Goal: Transaction & Acquisition: Book appointment/travel/reservation

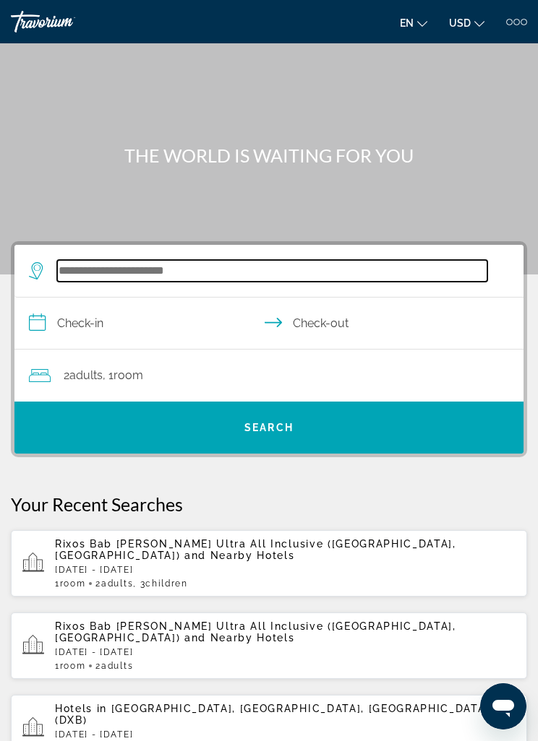
click at [92, 272] on input "Search hotel destination" at bounding box center [272, 271] width 430 height 22
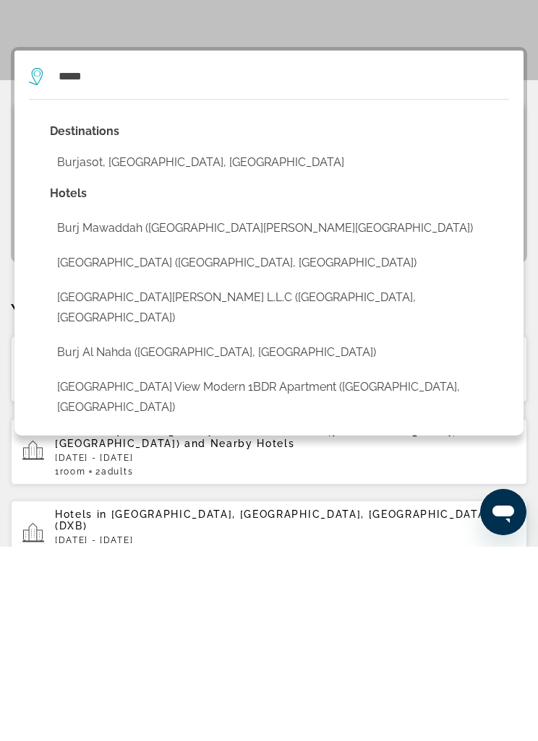
click at [230, 568] on button "[GEOGRAPHIC_DATA] view Modern 1BDR apartment ([GEOGRAPHIC_DATA], [GEOGRAPHIC_DA…" at bounding box center [279, 592] width 459 height 48
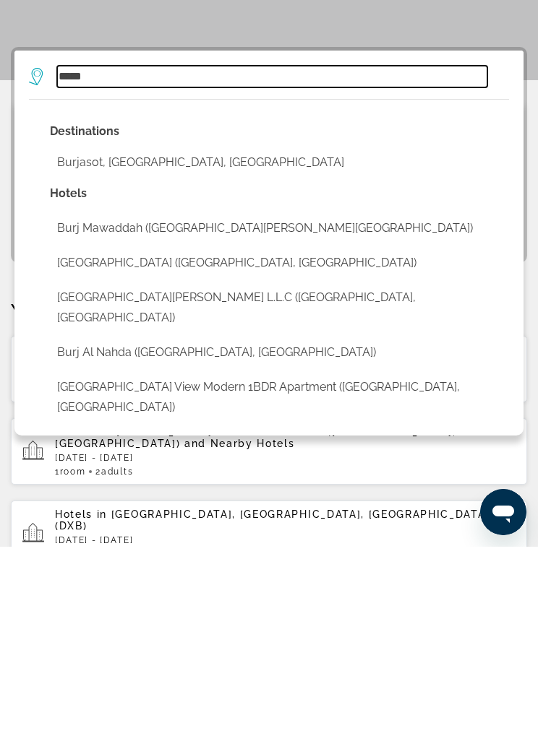
type input "**********"
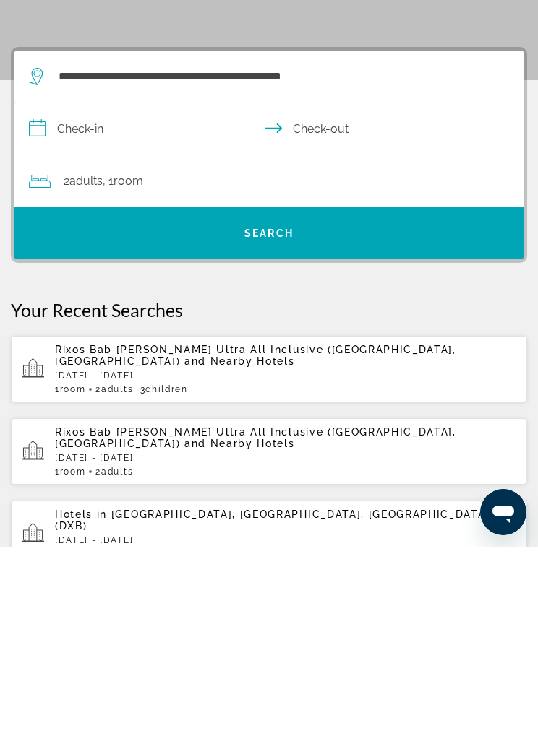
click at [69, 298] on input "**********" at bounding box center [271, 326] width 514 height 56
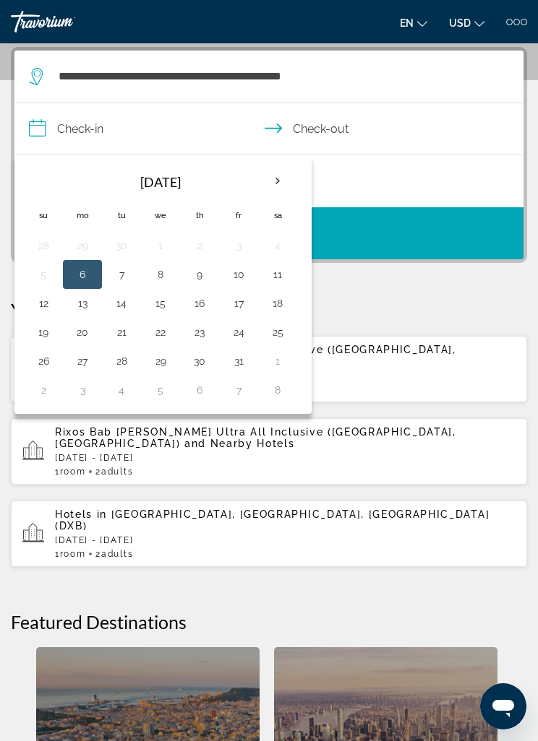
click at [279, 188] on th "Next month" at bounding box center [277, 181] width 39 height 32
click at [283, 182] on th "Next month" at bounding box center [277, 181] width 39 height 32
click at [289, 176] on th "Next month" at bounding box center [277, 181] width 39 height 32
click at [282, 181] on th "Next month" at bounding box center [277, 181] width 39 height 32
click at [280, 179] on th "Next month" at bounding box center [277, 181] width 39 height 32
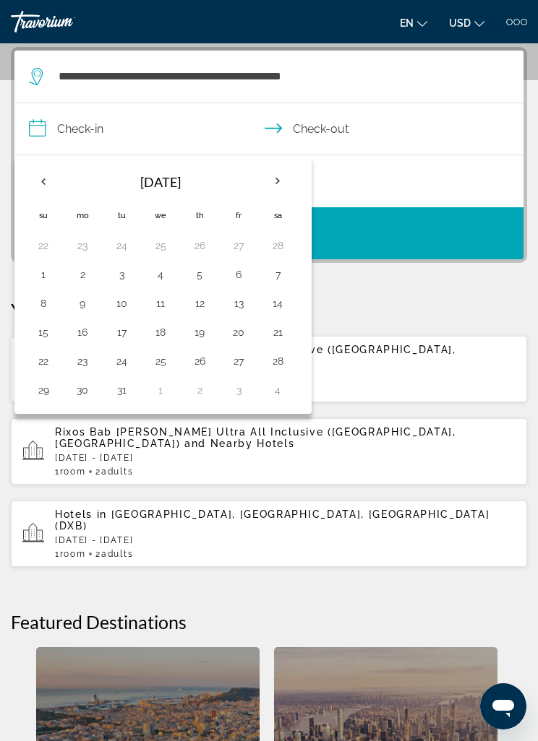
click at [123, 308] on button "10" at bounding box center [121, 303] width 23 height 20
click at [277, 336] on button "21" at bounding box center [277, 332] width 23 height 20
type input "**********"
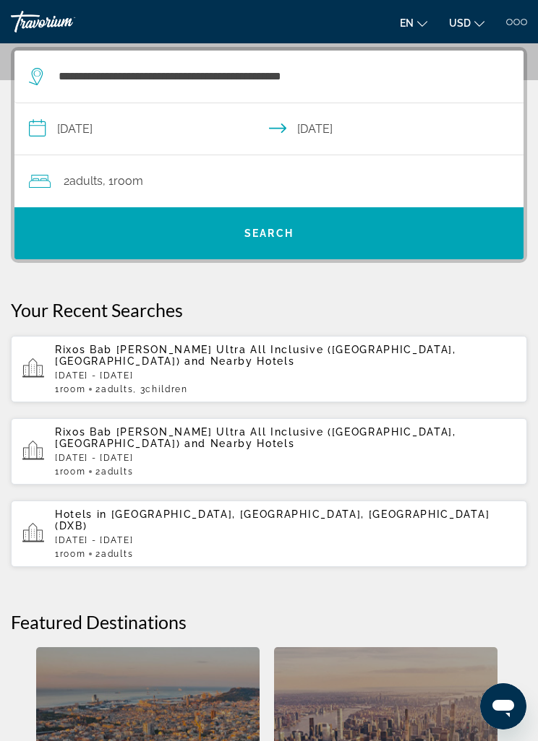
click at [168, 179] on div "2 Adult Adults , 1 Room rooms" at bounding box center [276, 181] width 494 height 20
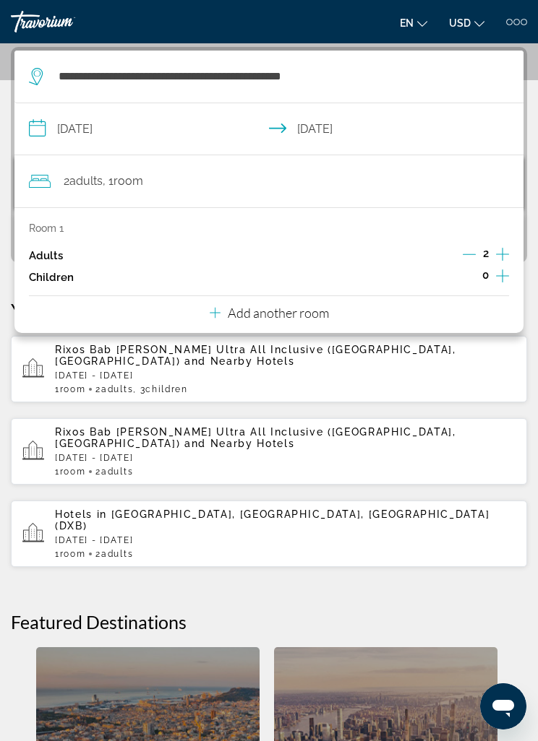
click at [496, 276] on icon "Increment children" at bounding box center [502, 275] width 13 height 17
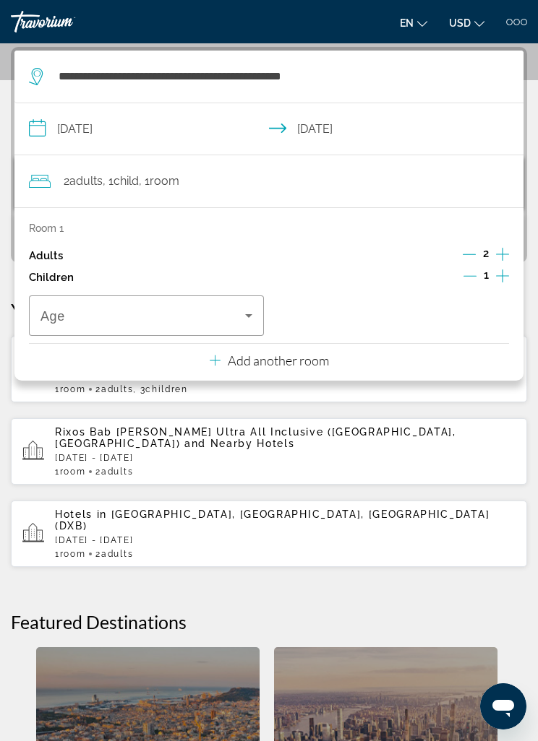
click at [498, 279] on icon "Increment children" at bounding box center [502, 275] width 13 height 17
click at [498, 272] on icon "Increment children" at bounding box center [502, 275] width 13 height 17
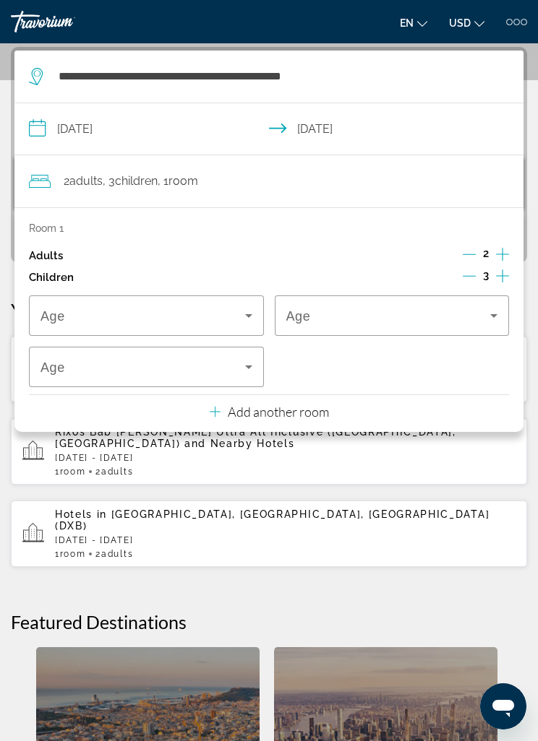
click at [238, 311] on span "Travelers: 2 adults, 3 children" at bounding box center [142, 315] width 204 height 17
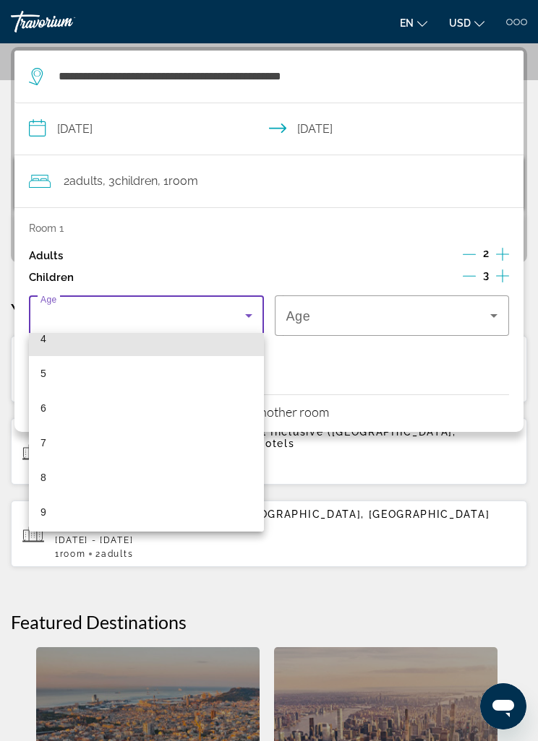
scroll to position [166, 0]
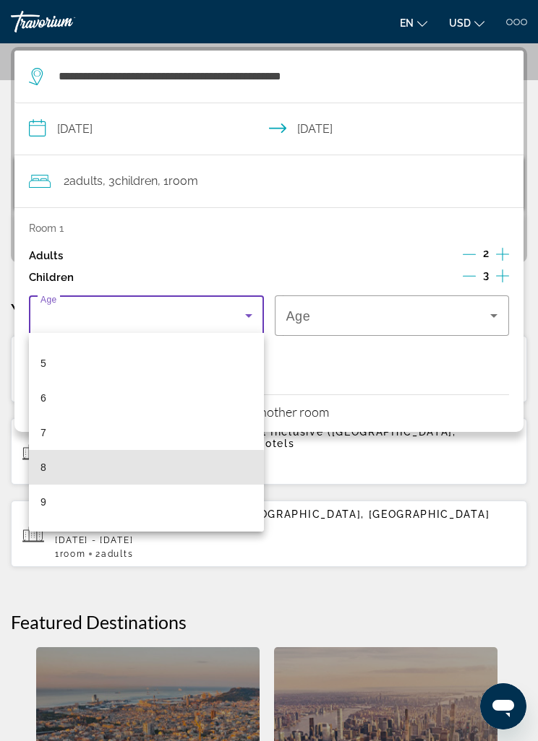
click at [63, 470] on mat-option "8" at bounding box center [146, 467] width 235 height 35
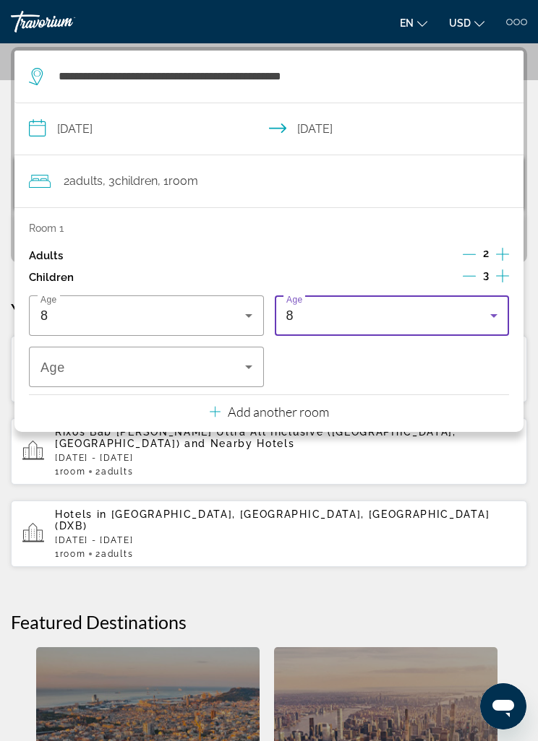
click at [485, 309] on icon "Travelers: 2 adults, 3 children" at bounding box center [493, 315] width 17 height 17
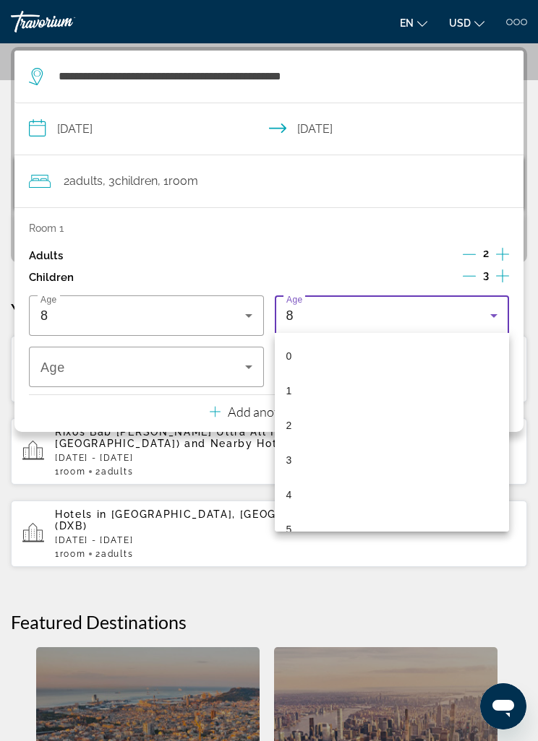
scroll to position [119, 0]
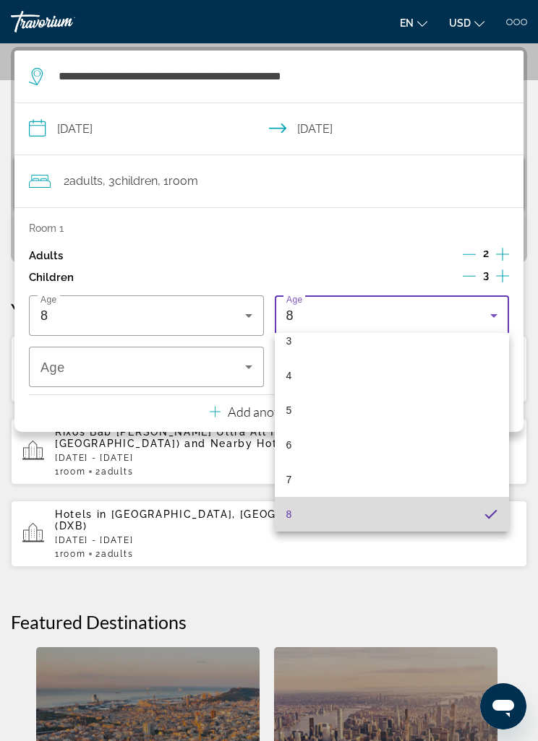
click at [336, 518] on mat-option "8" at bounding box center [392, 514] width 235 height 35
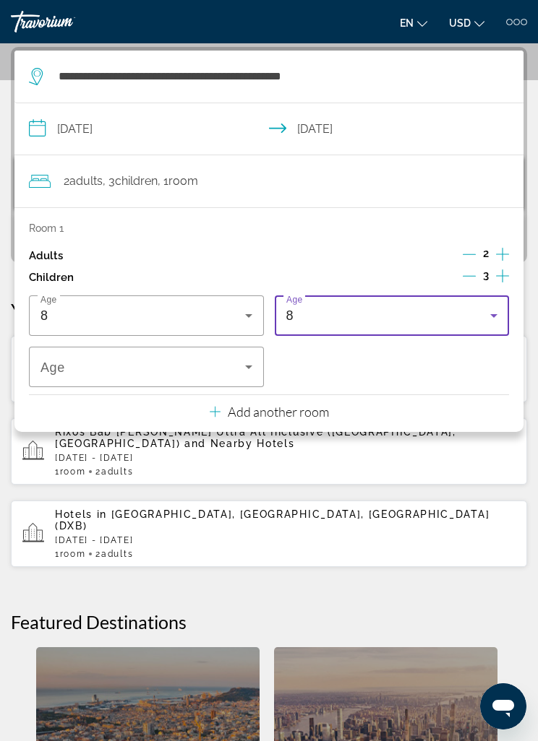
click at [248, 371] on icon "Travelers: 2 adults, 3 children" at bounding box center [248, 366] width 17 height 17
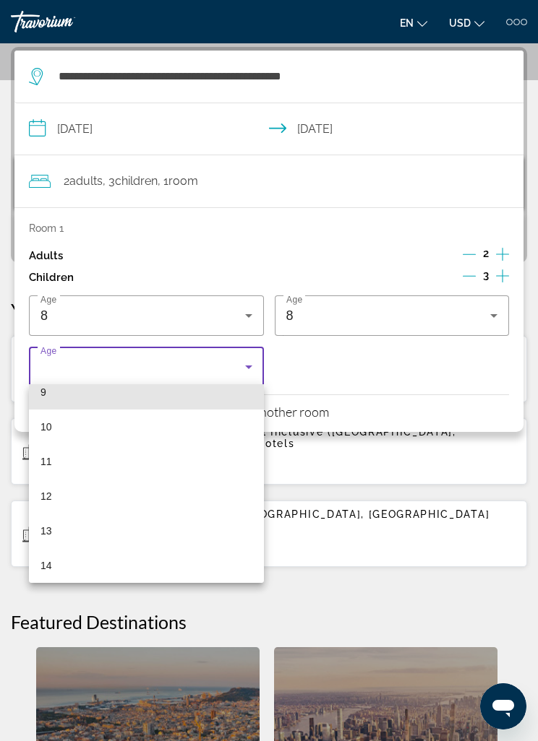
scroll to position [330, 0]
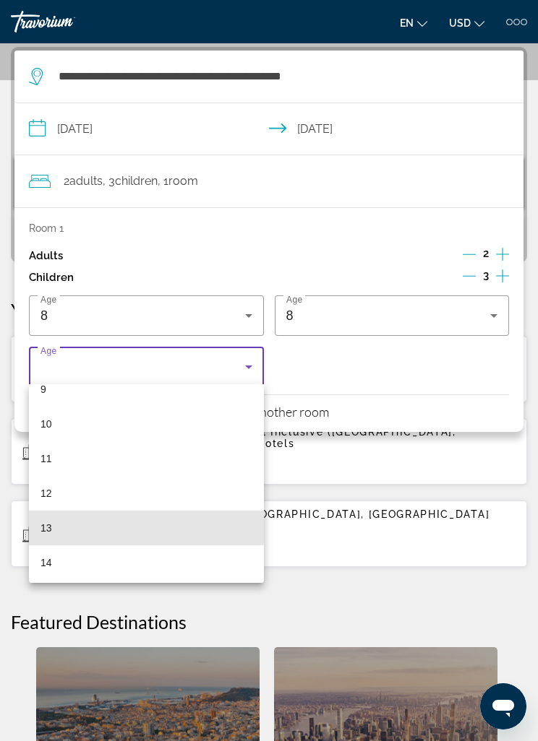
click at [72, 527] on mat-option "13" at bounding box center [146, 528] width 235 height 35
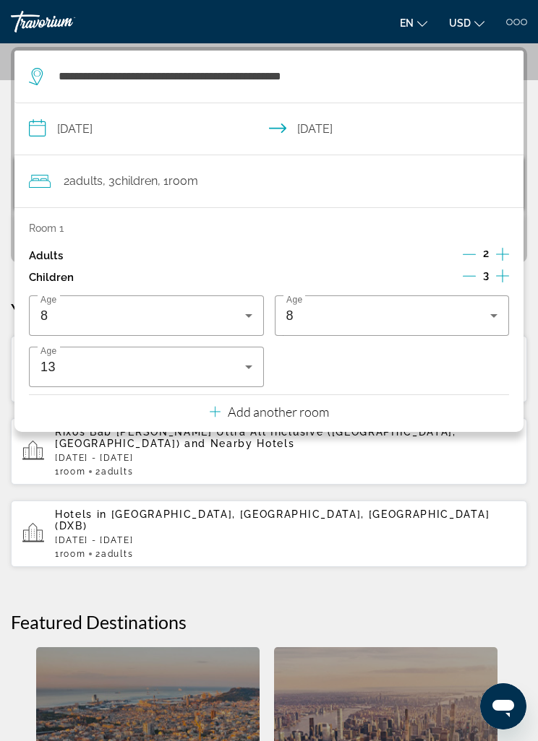
click at [240, 318] on icon "Travelers: 2 adults, 3 children" at bounding box center [248, 315] width 17 height 17
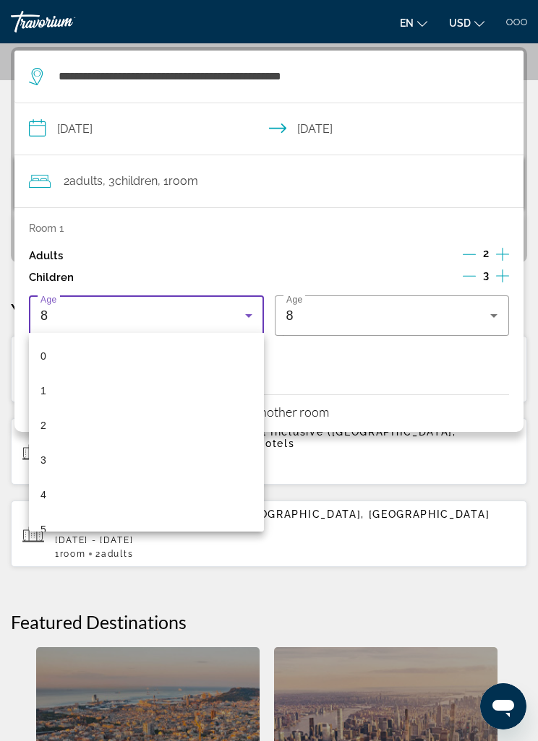
scroll to position [119, 0]
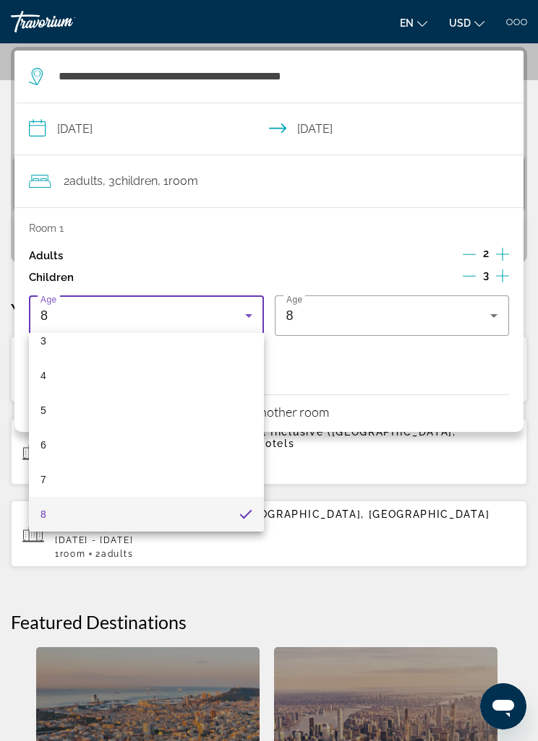
click at [248, 314] on div at bounding box center [269, 370] width 538 height 741
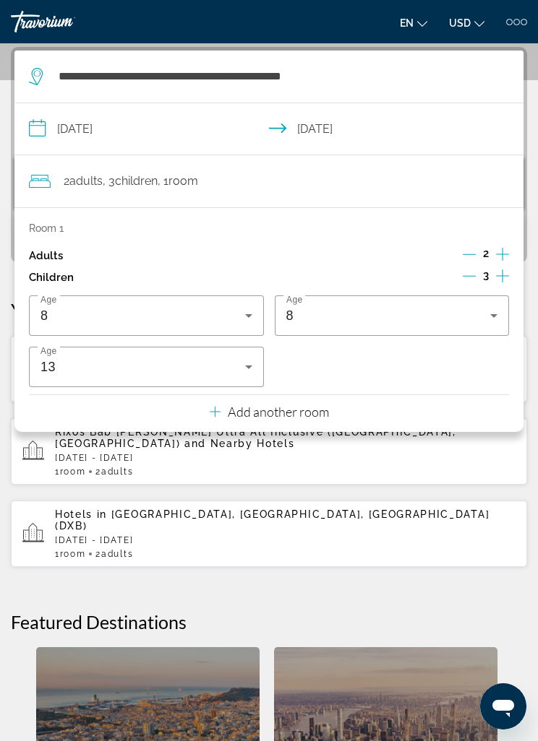
click at [537, 191] on div "**********" at bounding box center [269, 497] width 538 height 900
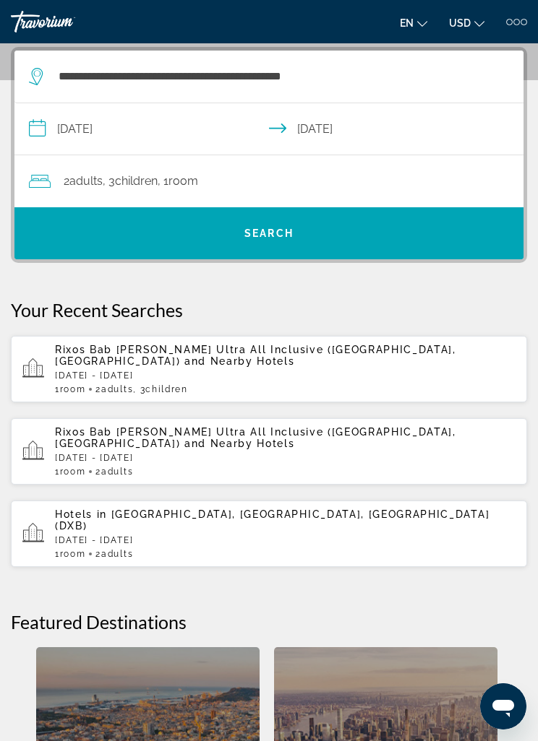
click at [288, 246] on span "Search" at bounding box center [268, 233] width 509 height 35
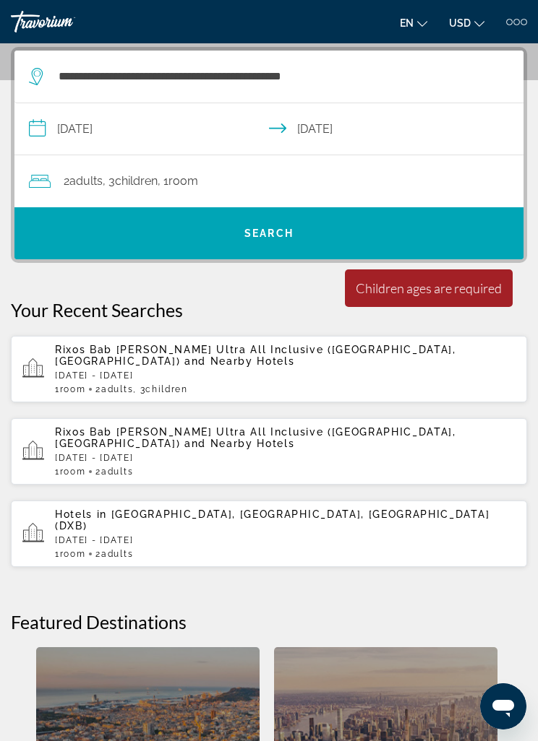
click at [231, 180] on div "2 Adult Adults , 3 Child Children , 1 Room rooms" at bounding box center [276, 181] width 494 height 20
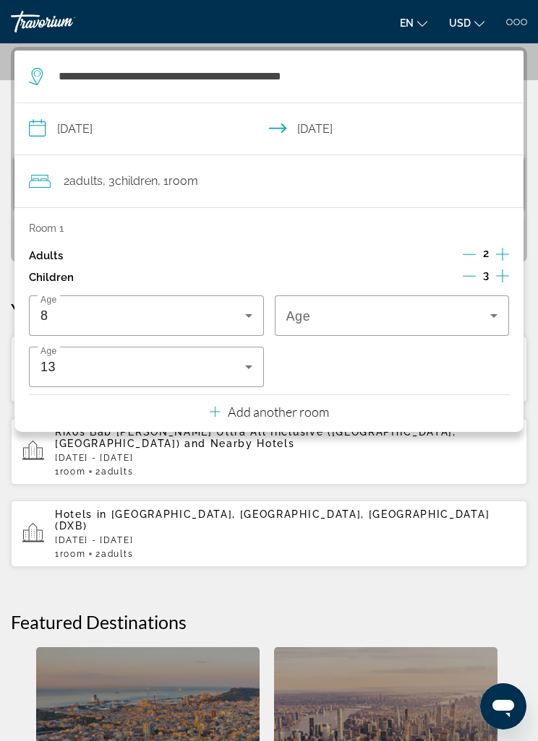
click at [476, 313] on span "Travelers: 2 adults, 3 children" at bounding box center [388, 315] width 204 height 17
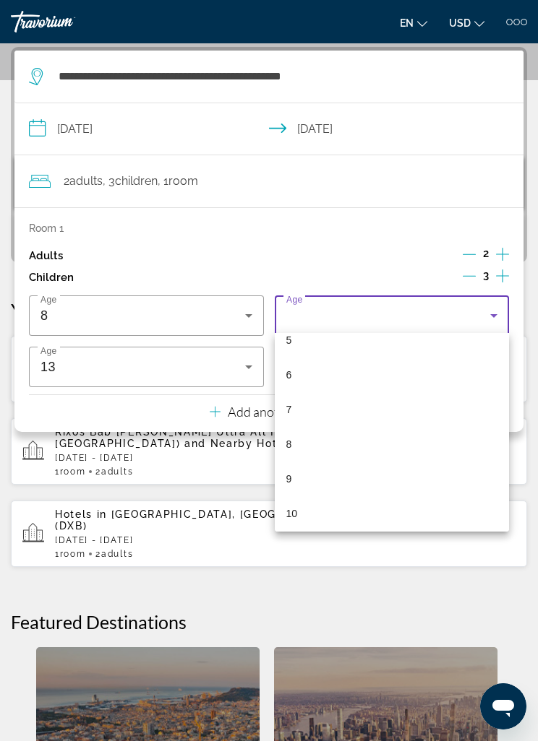
scroll to position [191, 0]
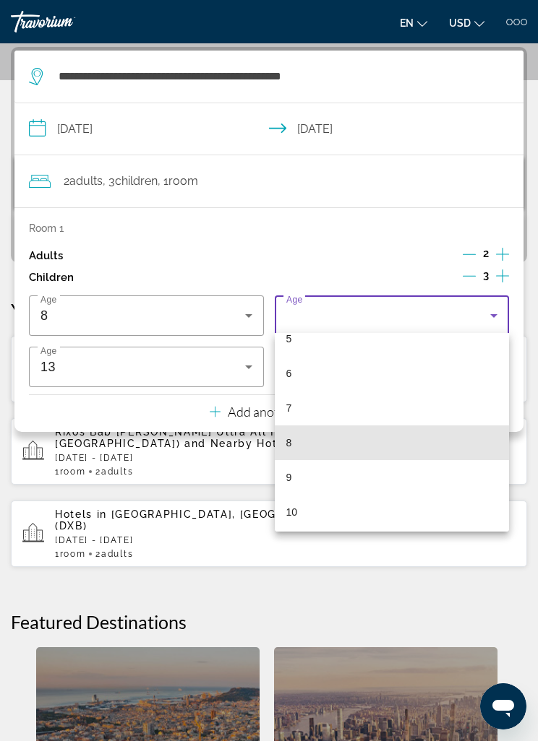
click at [303, 447] on mat-option "8" at bounding box center [392, 443] width 235 height 35
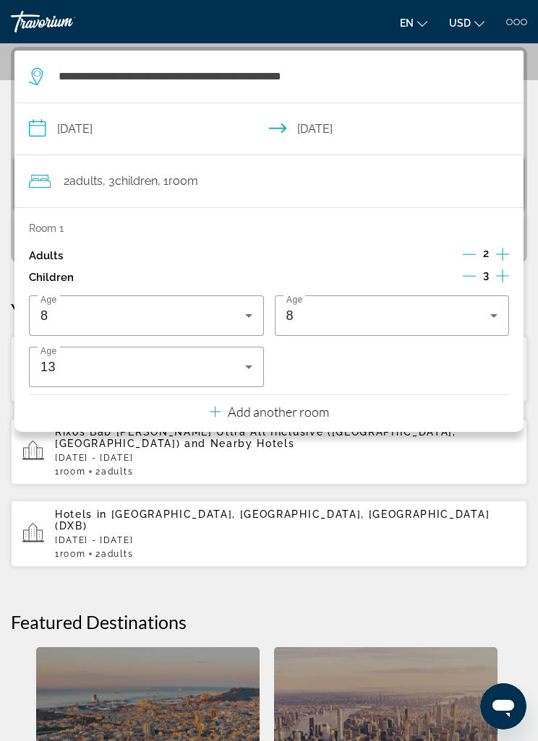
click at [535, 281] on div "**********" at bounding box center [269, 497] width 538 height 900
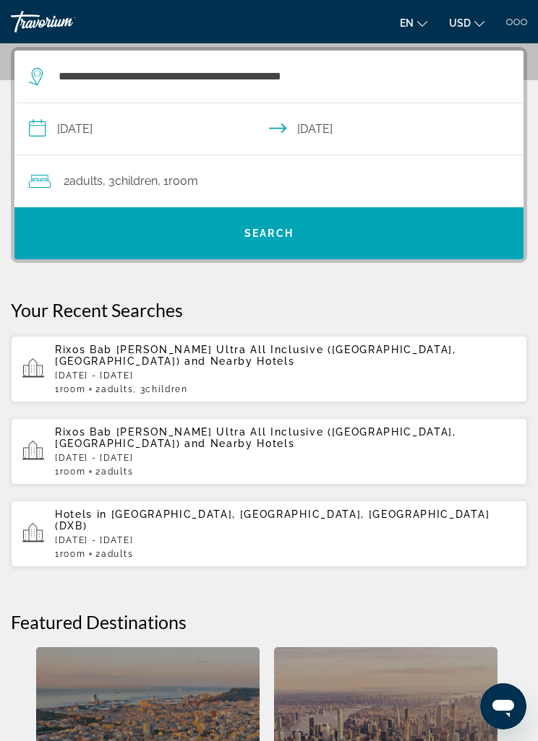
click at [280, 235] on span "Search" at bounding box center [268, 234] width 49 height 12
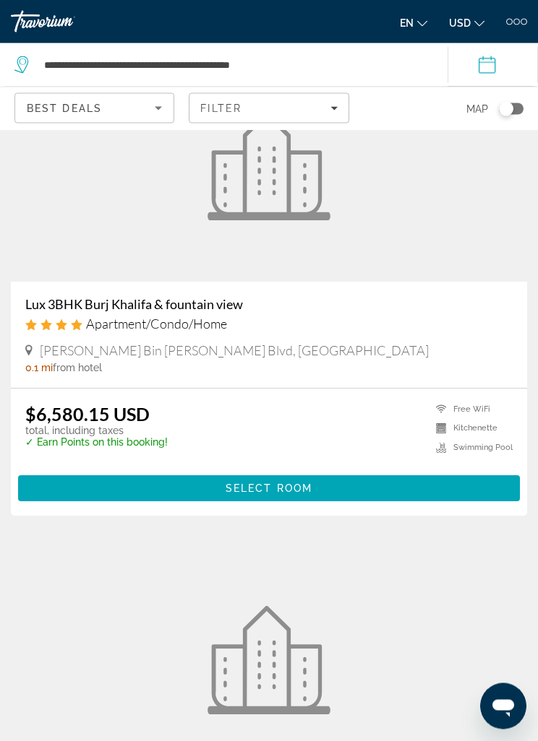
scroll to position [124, 0]
click at [264, 492] on span "Select Room" at bounding box center [268, 489] width 87 height 12
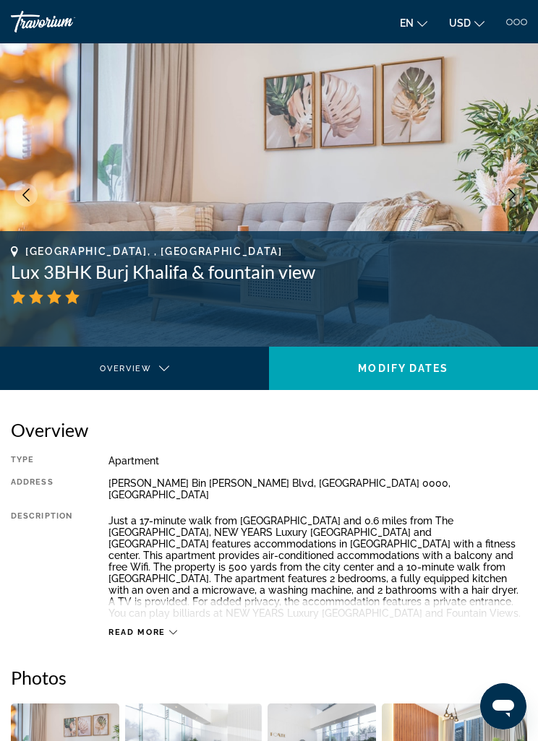
click at [513, 19] on div at bounding box center [516, 22] width 21 height 7
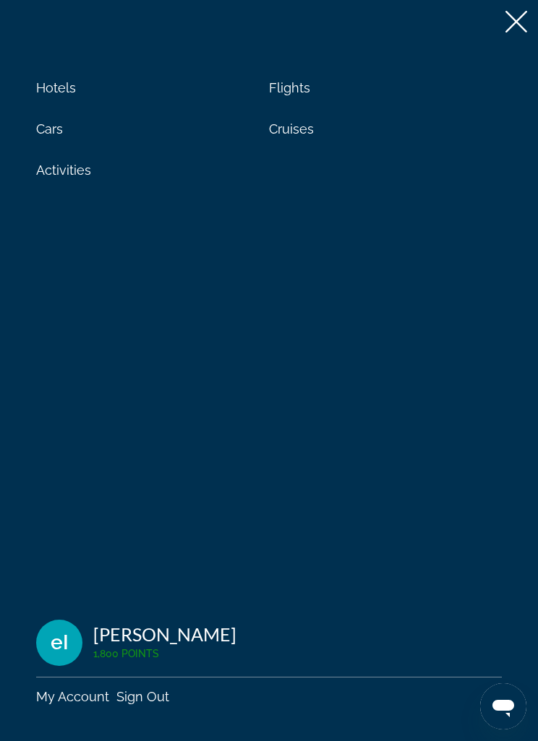
click at [46, 82] on span "Hotels" at bounding box center [56, 87] width 40 height 15
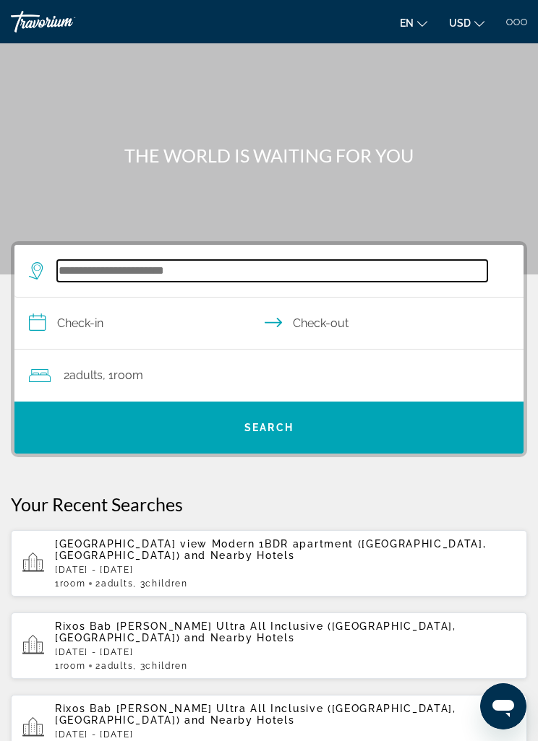
click at [115, 272] on input "Search hotel destination" at bounding box center [272, 271] width 430 height 22
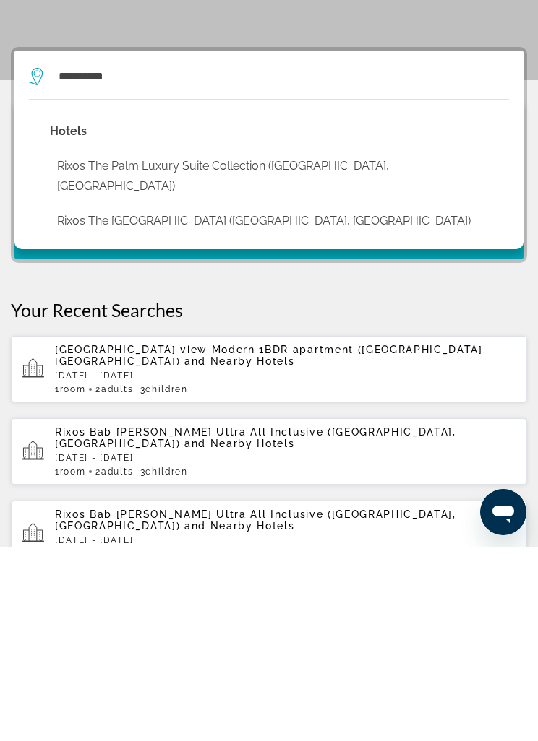
click at [206, 347] on button "Rixos The Palm Luxury Suite Collection ([GEOGRAPHIC_DATA], [GEOGRAPHIC_DATA])" at bounding box center [279, 371] width 459 height 48
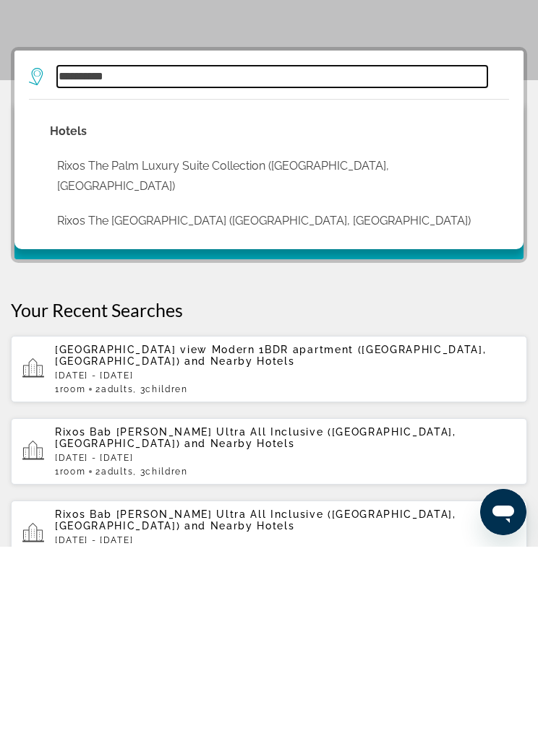
type input "**********"
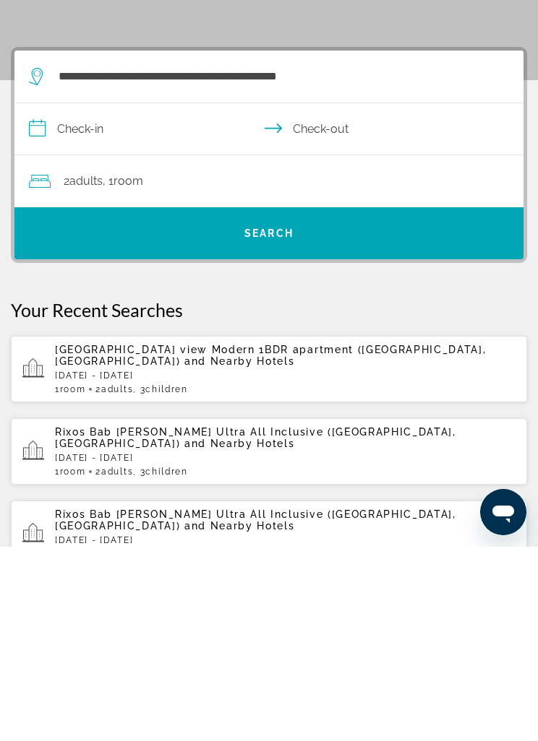
click at [79, 298] on input "**********" at bounding box center [271, 326] width 514 height 56
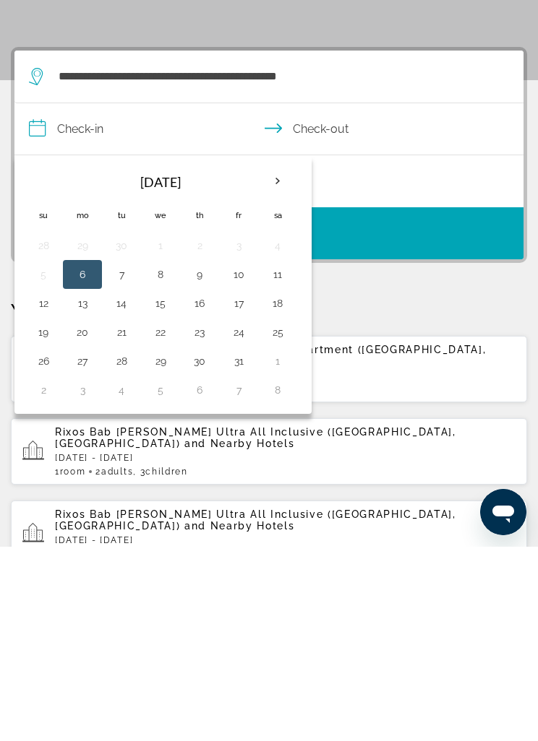
scroll to position [194, 0]
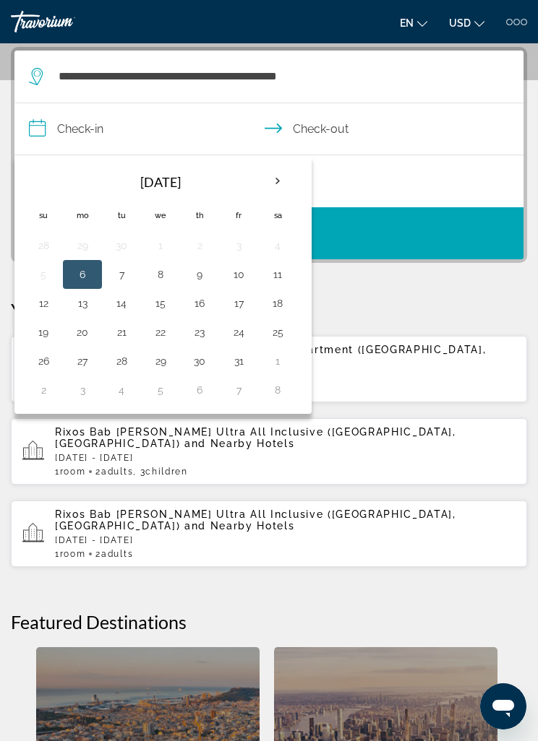
click at [277, 181] on th "Next month" at bounding box center [277, 181] width 39 height 32
click at [283, 184] on th "Next month" at bounding box center [277, 181] width 39 height 32
click at [285, 188] on th "Next month" at bounding box center [277, 181] width 39 height 32
click at [282, 187] on th "Next month" at bounding box center [277, 181] width 39 height 32
click at [280, 184] on th "Next month" at bounding box center [277, 181] width 39 height 32
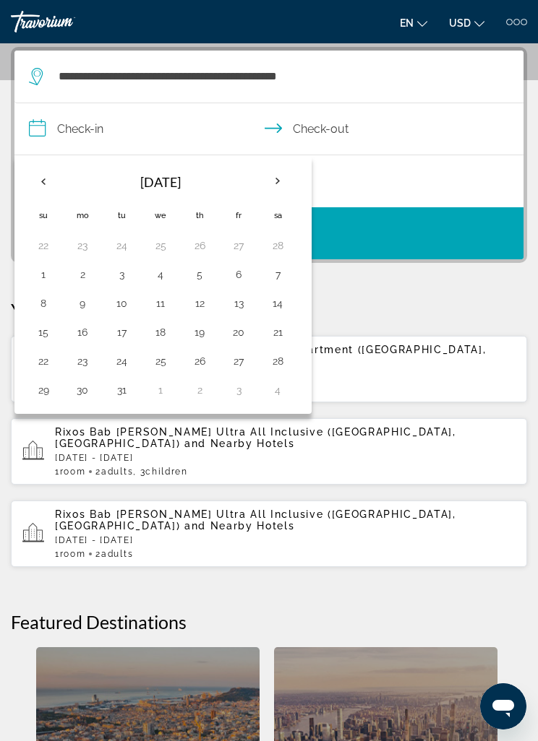
click at [129, 303] on button "10" at bounding box center [121, 303] width 23 height 20
click at [283, 332] on button "21" at bounding box center [277, 332] width 23 height 20
type input "**********"
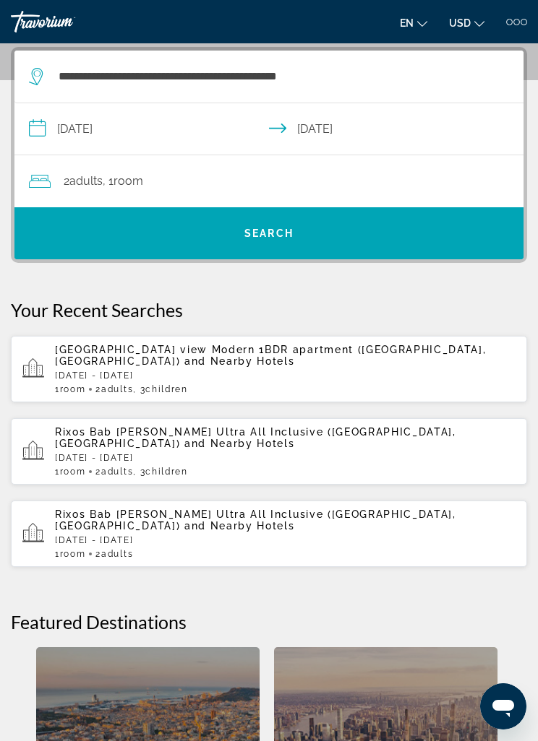
click at [246, 186] on div "2 Adult Adults , 1 Room rooms" at bounding box center [276, 181] width 494 height 20
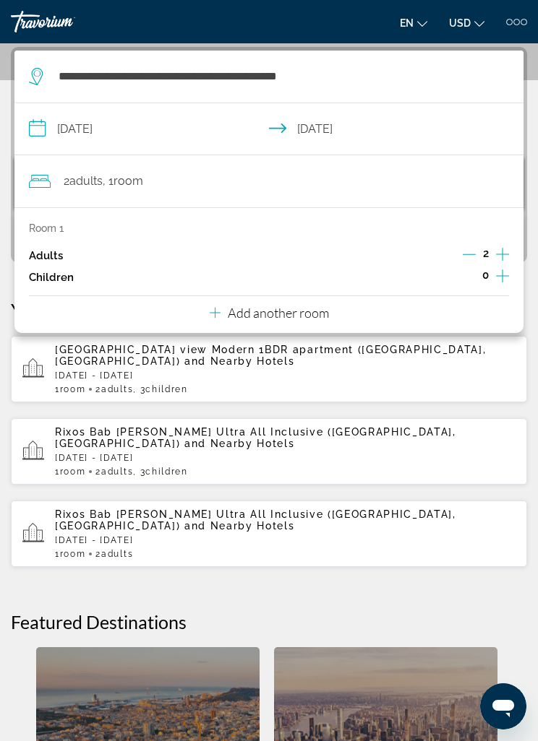
click at [504, 275] on icon "Increment children" at bounding box center [502, 275] width 13 height 17
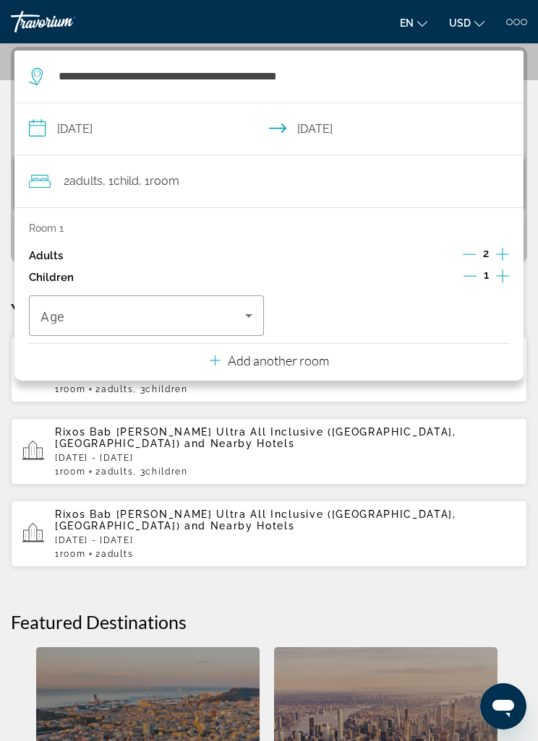
click at [497, 280] on icon "Increment children" at bounding box center [502, 275] width 13 height 17
click at [501, 275] on icon "Increment children" at bounding box center [502, 275] width 13 height 17
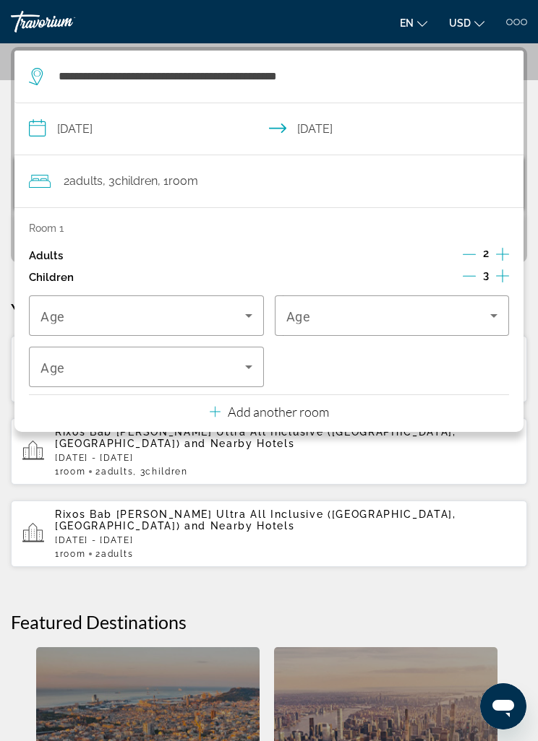
click at [239, 311] on span "Travelers: 2 adults, 3 children" at bounding box center [142, 315] width 204 height 17
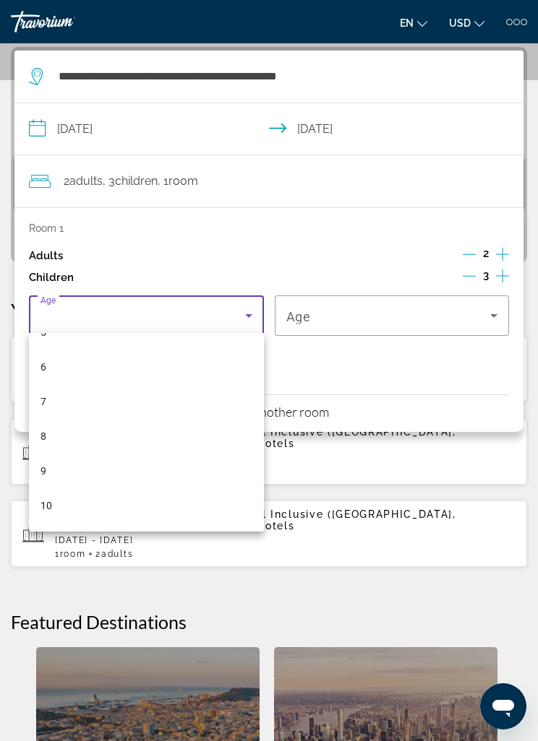
scroll to position [196, 0]
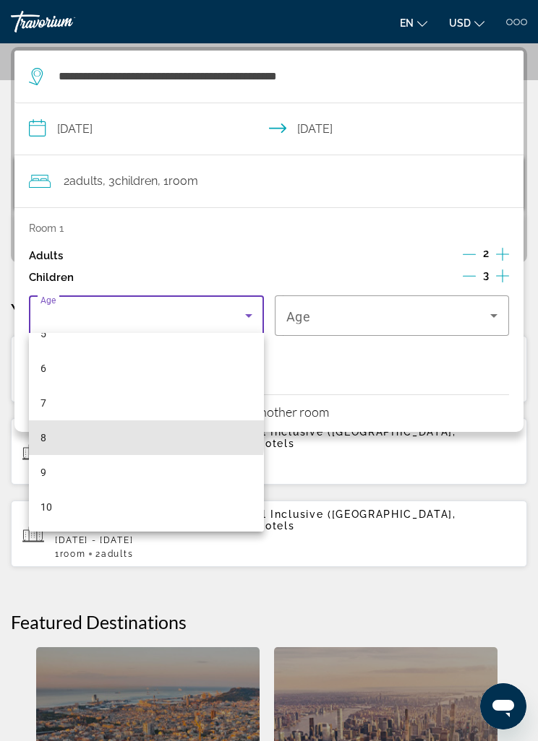
click at [77, 433] on mat-option "8" at bounding box center [146, 437] width 235 height 35
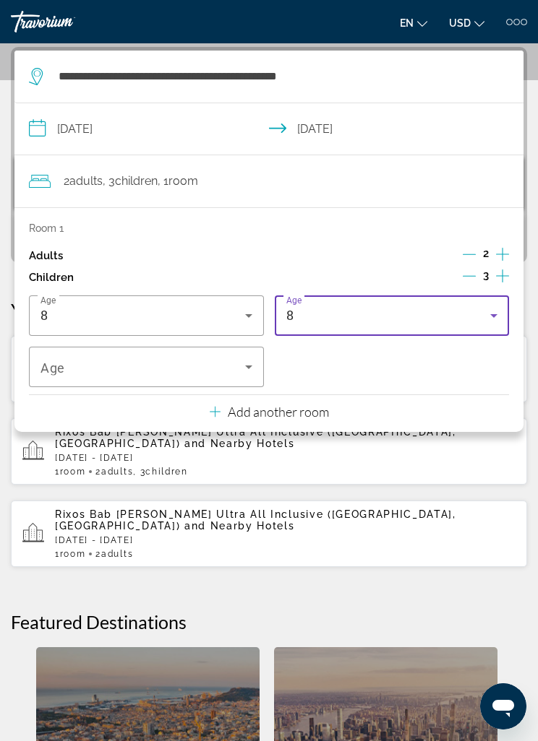
click at [484, 318] on div "8" at bounding box center [388, 315] width 204 height 17
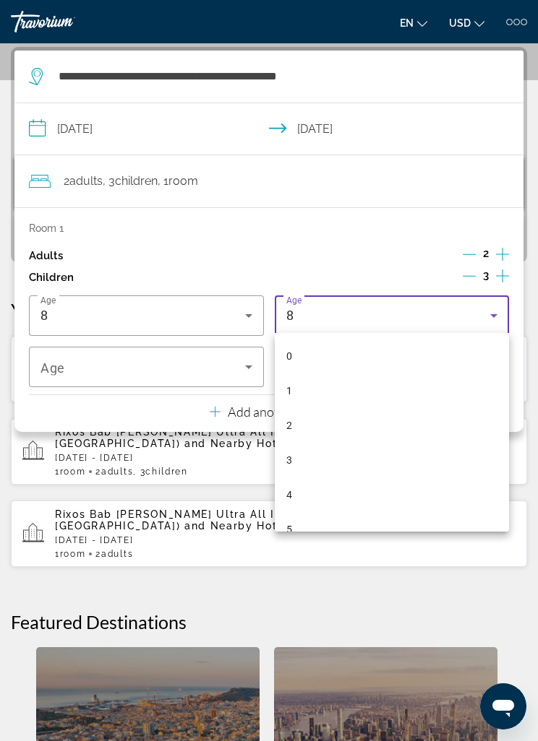
scroll to position [119, 0]
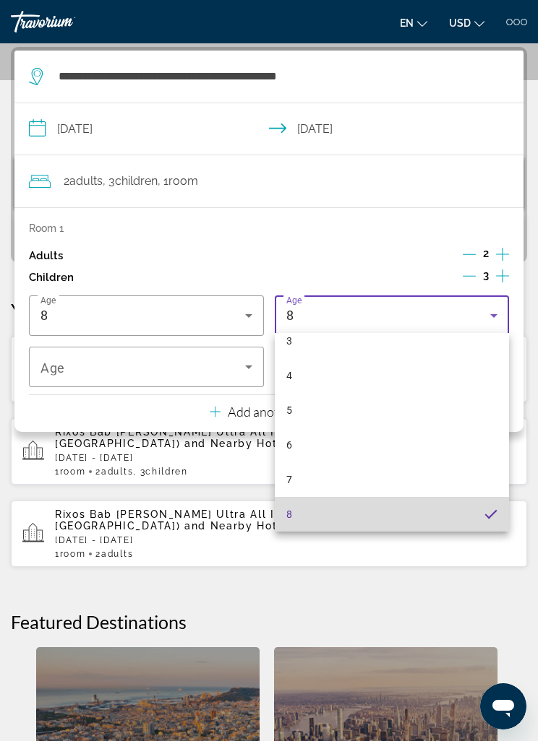
click at [302, 514] on mat-option "8" at bounding box center [392, 514] width 235 height 35
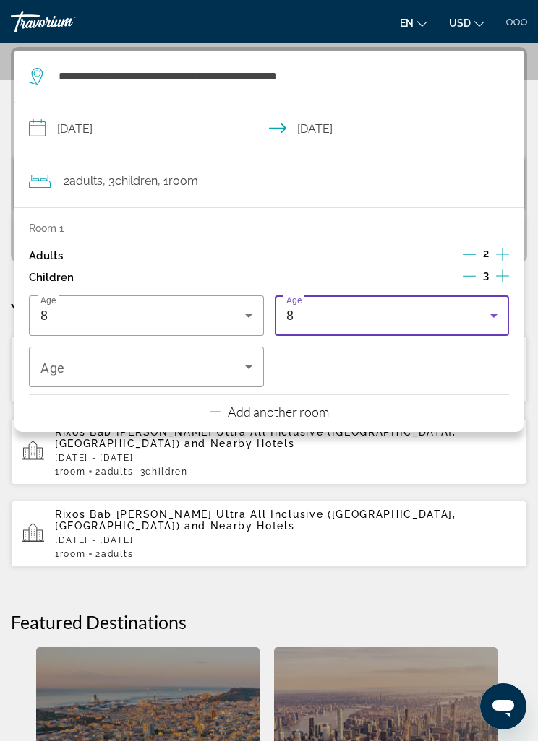
click at [234, 366] on span "Travelers: 2 adults, 3 children" at bounding box center [142, 366] width 204 height 17
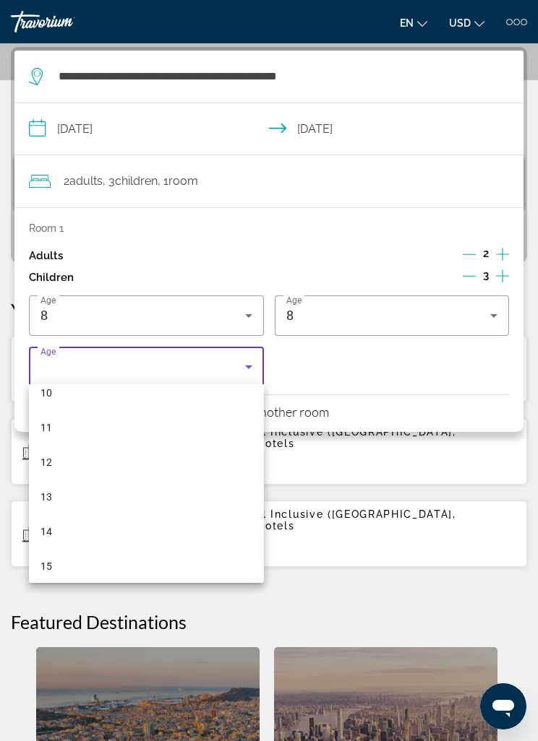
scroll to position [363, 0]
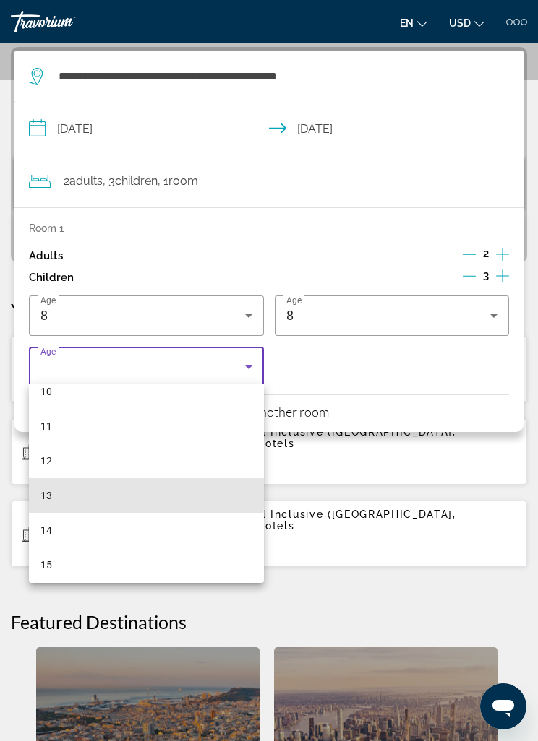
click at [66, 491] on mat-option "13" at bounding box center [146, 495] width 235 height 35
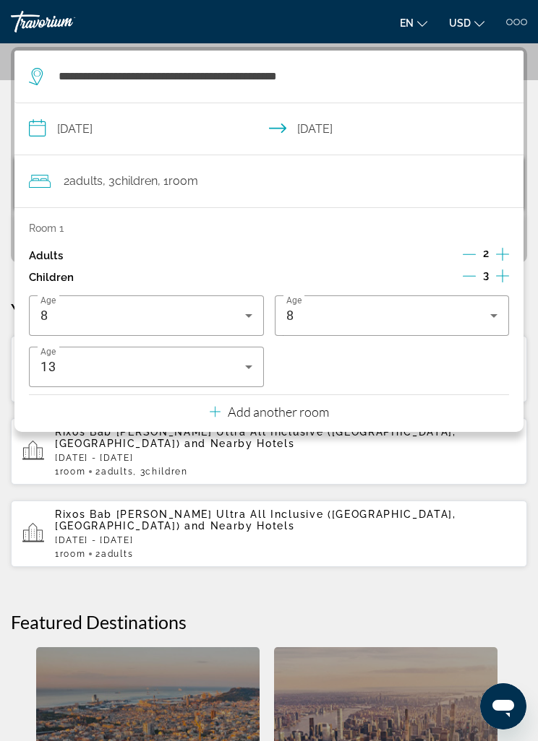
click at [535, 180] on div "**********" at bounding box center [269, 497] width 538 height 900
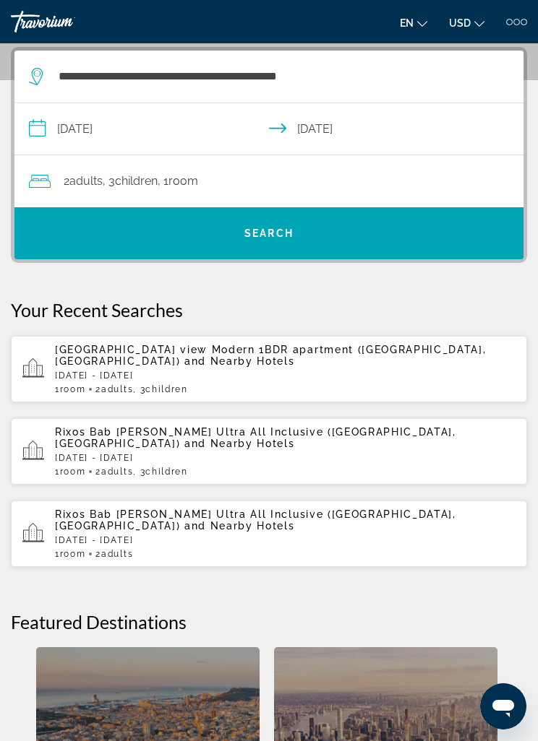
click at [271, 239] on span "Search" at bounding box center [268, 234] width 49 height 12
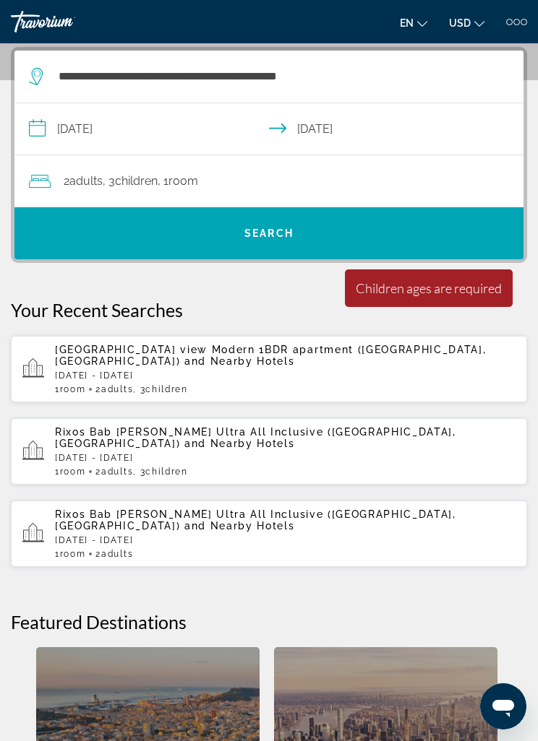
click at [272, 238] on span "Search" at bounding box center [268, 234] width 49 height 12
click at [215, 185] on div "2 Adult Adults , 3 Child Children , 1 Room rooms" at bounding box center [276, 181] width 494 height 20
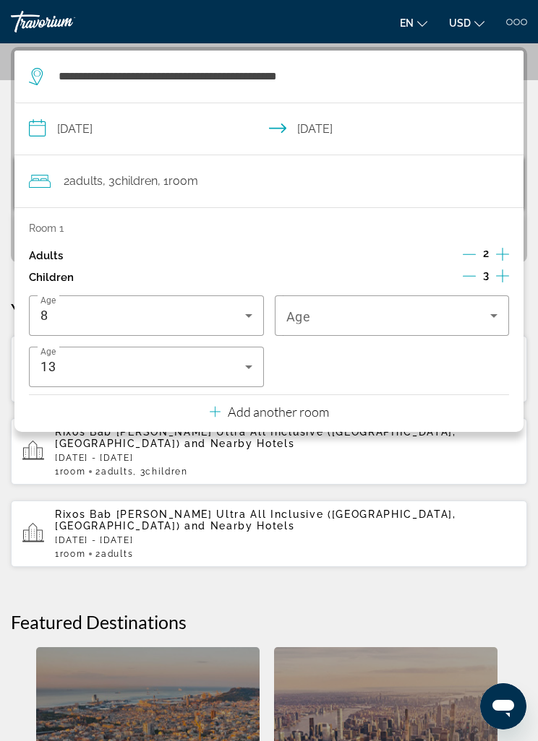
click at [470, 311] on span "Travelers: 2 adults, 3 children" at bounding box center [388, 315] width 204 height 17
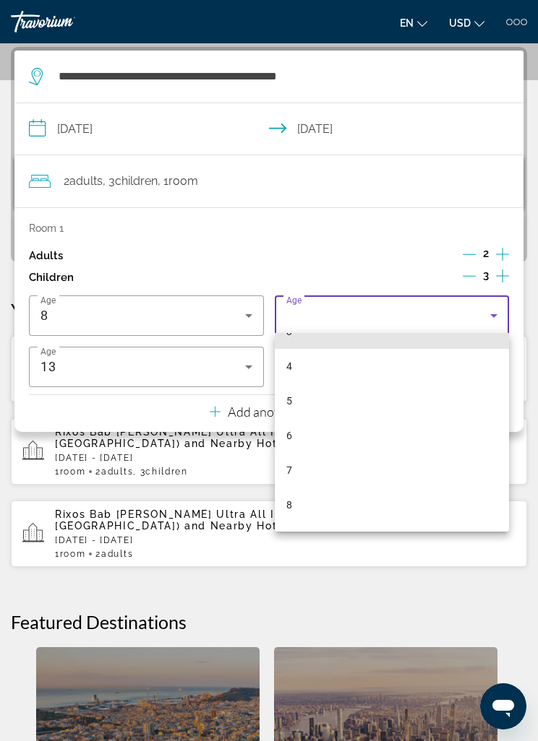
scroll to position [168, 0]
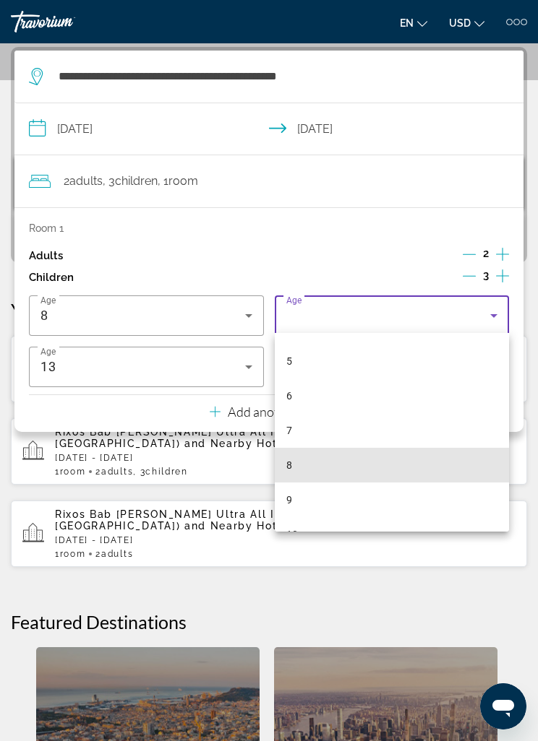
click at [313, 461] on mat-option "8" at bounding box center [392, 465] width 235 height 35
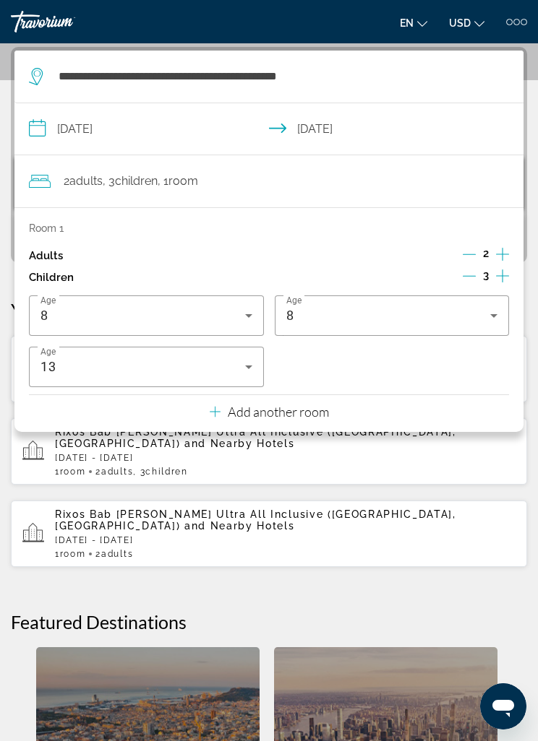
click at [537, 190] on div "**********" at bounding box center [269, 497] width 538 height 900
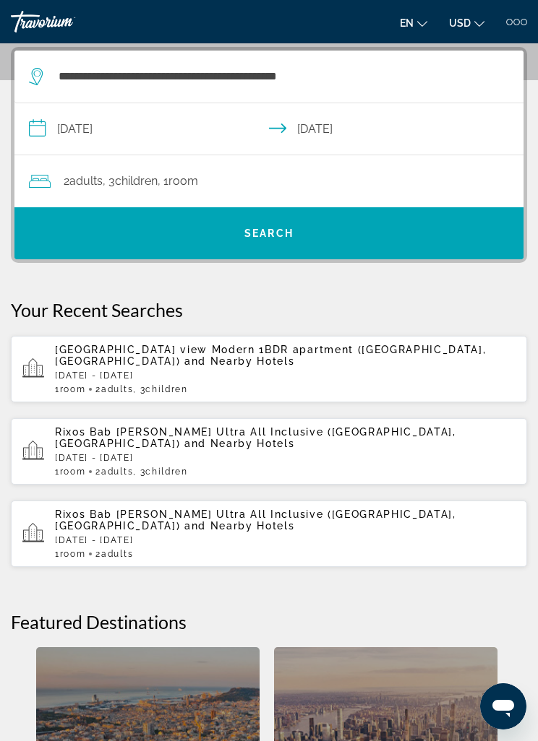
click at [305, 229] on span "Search" at bounding box center [268, 233] width 509 height 35
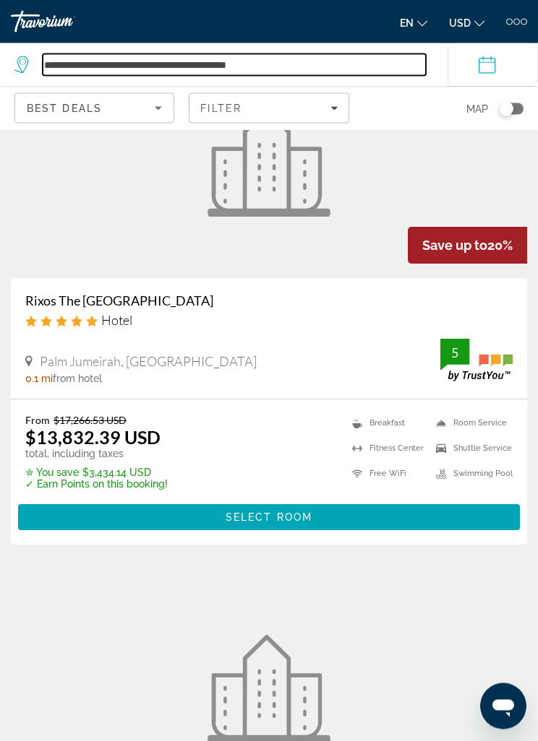
click at [302, 68] on input "**********" at bounding box center [234, 65] width 383 height 22
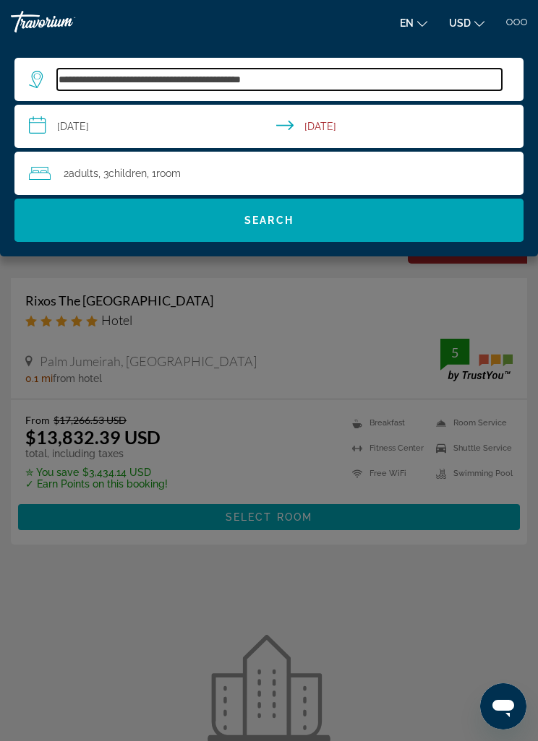
scroll to position [127, 0]
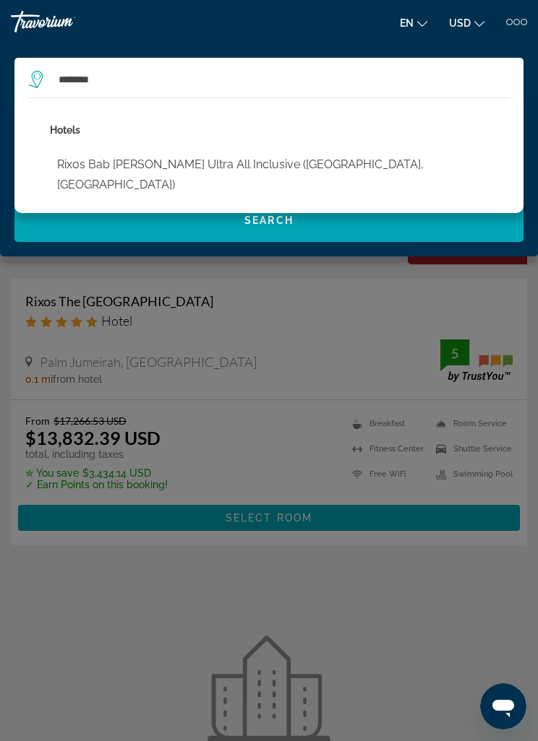
click at [155, 169] on button "Rixos Bab [PERSON_NAME] Ultra All Inclusive ([GEOGRAPHIC_DATA], [GEOGRAPHIC_DAT…" at bounding box center [279, 175] width 459 height 48
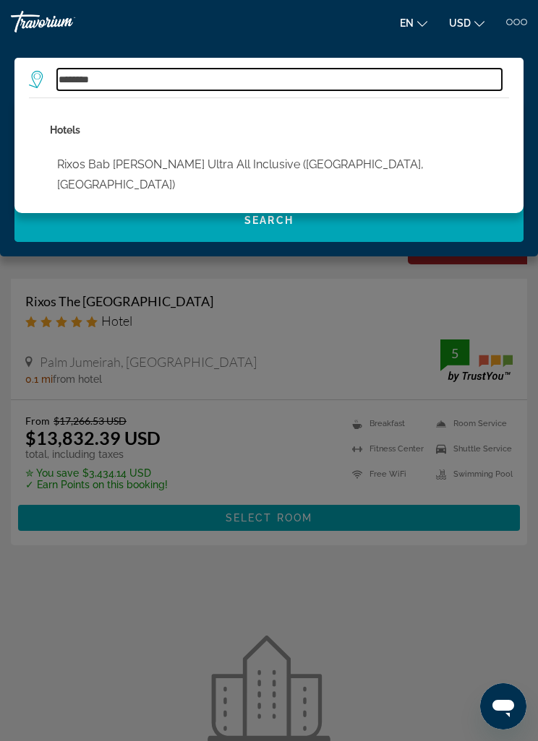
type input "**********"
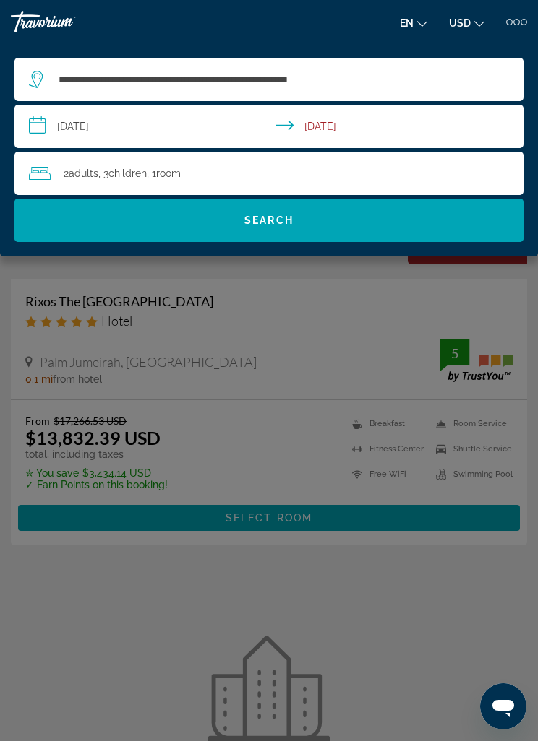
click at [298, 216] on span "Search" at bounding box center [268, 220] width 509 height 35
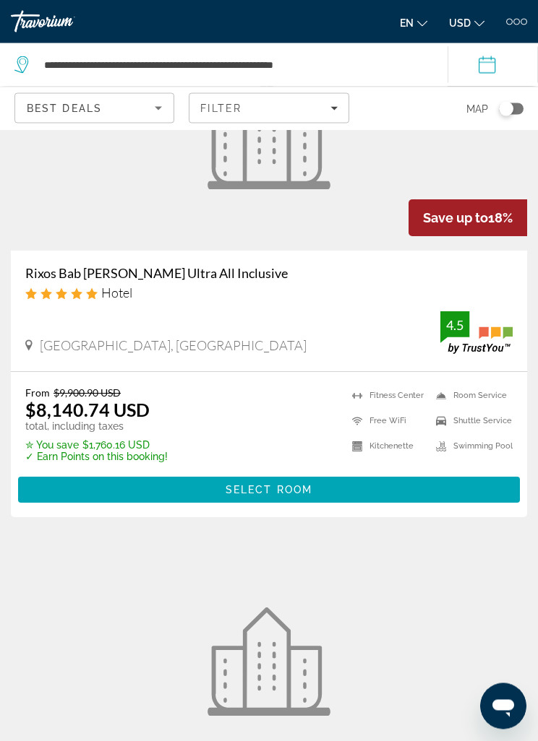
scroll to position [155, 0]
click at [272, 493] on span "Select Room" at bounding box center [268, 490] width 87 height 12
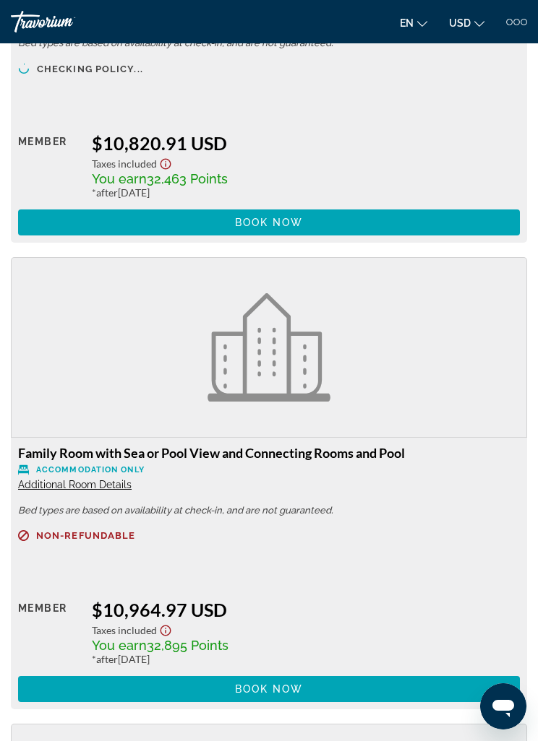
scroll to position [9447, 0]
